Goal: Navigation & Orientation: Find specific page/section

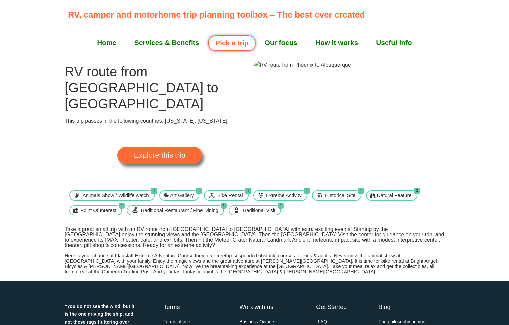
click at [291, 69] on img at bounding box center [303, 65] width 97 height 8
click at [165, 152] on span "Explore this trip" at bounding box center [159, 155] width 51 height 7
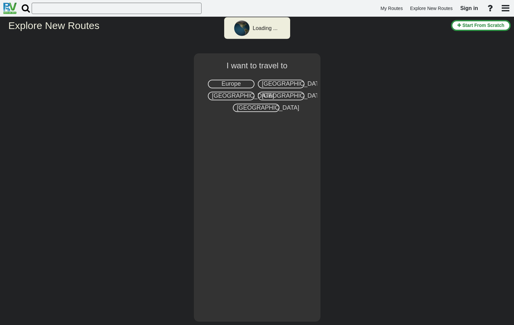
select select "number:2"
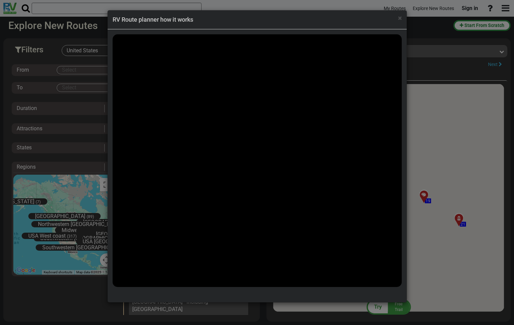
scroll to position [138, 0]
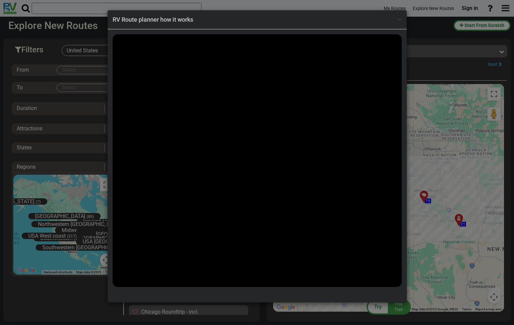
click at [399, 17] on span "×" at bounding box center [400, 18] width 4 height 8
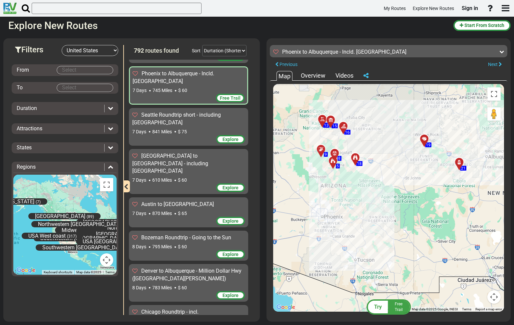
drag, startPoint x: 372, startPoint y: 168, endPoint x: 372, endPoint y: 110, distance: 58.7
click at [372, 110] on div "To activate drag with keyboard, press Alt + Enter. Once in keyboard drag state,…" at bounding box center [388, 198] width 231 height 228
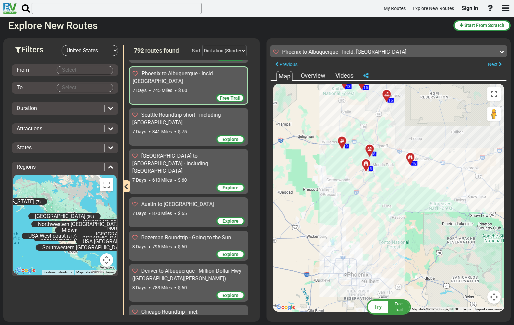
drag, startPoint x: 327, startPoint y: 180, endPoint x: 404, endPoint y: 203, distance: 80.5
click at [404, 203] on div "To activate drag with keyboard, press Alt + Enter. Once in keyboard drag state,…" at bounding box center [388, 198] width 231 height 228
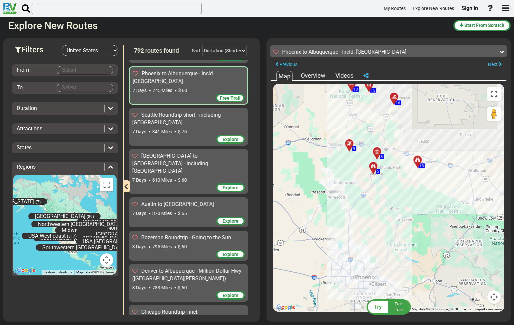
click at [348, 145] on div at bounding box center [351, 146] width 11 height 10
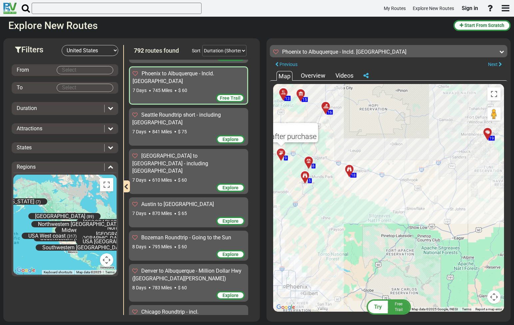
drag, startPoint x: 395, startPoint y: 183, endPoint x: 325, endPoint y: 194, distance: 70.2
click at [325, 194] on div "To activate drag with keyboard, press Alt + Enter. Once in keyboard drag state,…" at bounding box center [388, 198] width 231 height 228
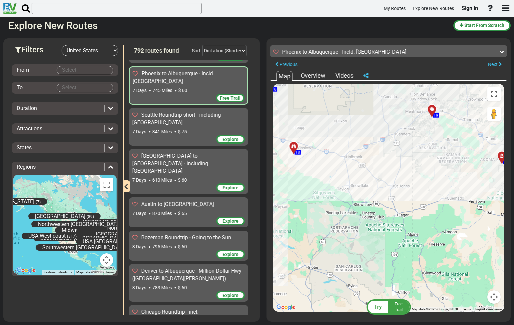
drag, startPoint x: 393, startPoint y: 200, endPoint x: 356, endPoint y: 184, distance: 40.8
click at [356, 184] on div "To activate drag with keyboard, press Alt + Enter. Once in keyboard drag state,…" at bounding box center [388, 198] width 231 height 228
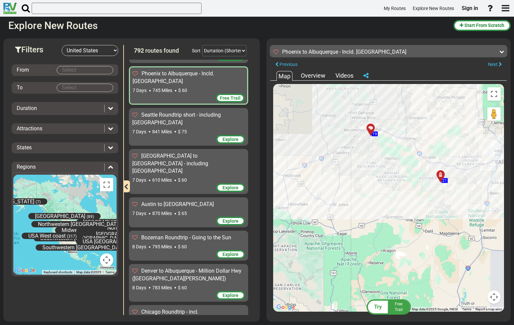
drag, startPoint x: 442, startPoint y: 196, endPoint x: 379, endPoint y: 215, distance: 65.7
click at [379, 215] on div "To activate drag with keyboard, press Alt + Enter. Once in keyboard drag state,…" at bounding box center [388, 198] width 231 height 228
click at [370, 128] on icon at bounding box center [370, 128] width 5 height 5
